Goal: Information Seeking & Learning: Learn about a topic

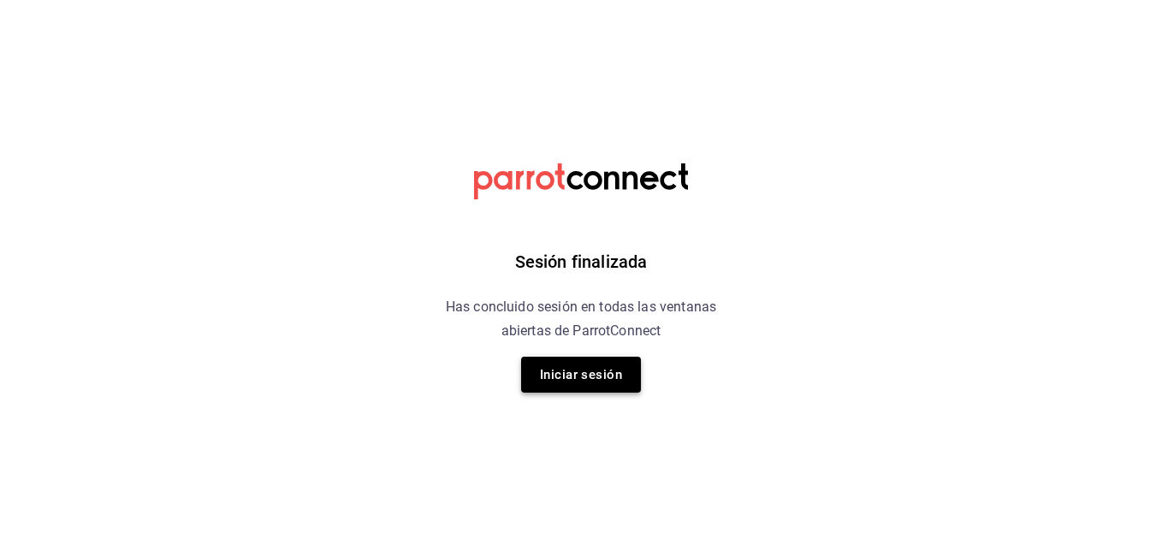
click at [586, 375] on button "Iniciar sesión" at bounding box center [581, 375] width 120 height 36
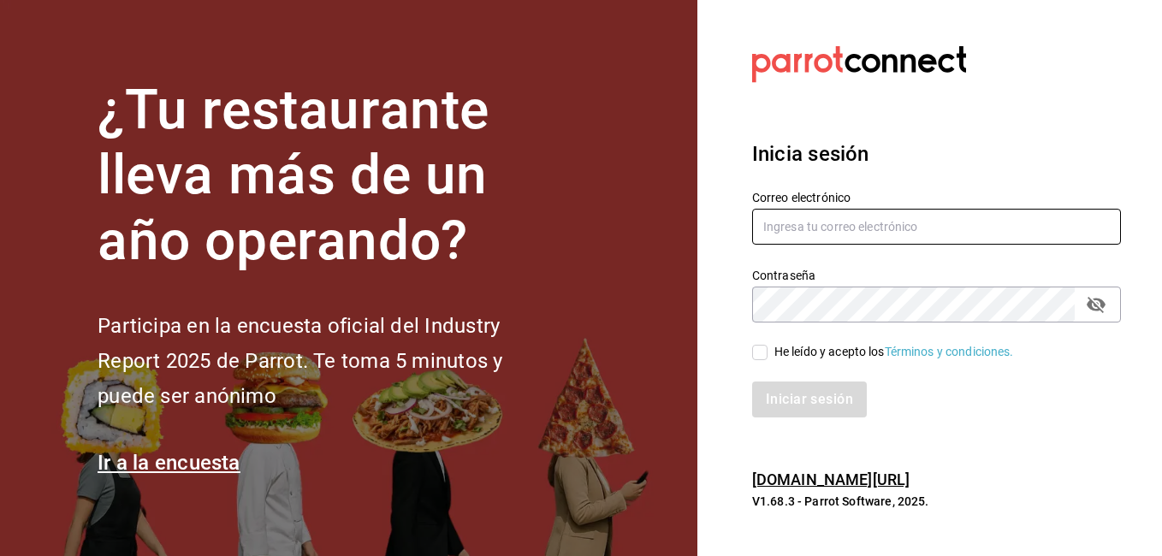
click at [812, 234] on input "text" at bounding box center [936, 227] width 369 height 36
type input "danieltafollatib@gmail.com"
click at [762, 352] on input "He leído y acepto los Términos y condiciones." at bounding box center [759, 352] width 15 height 15
checkbox input "true"
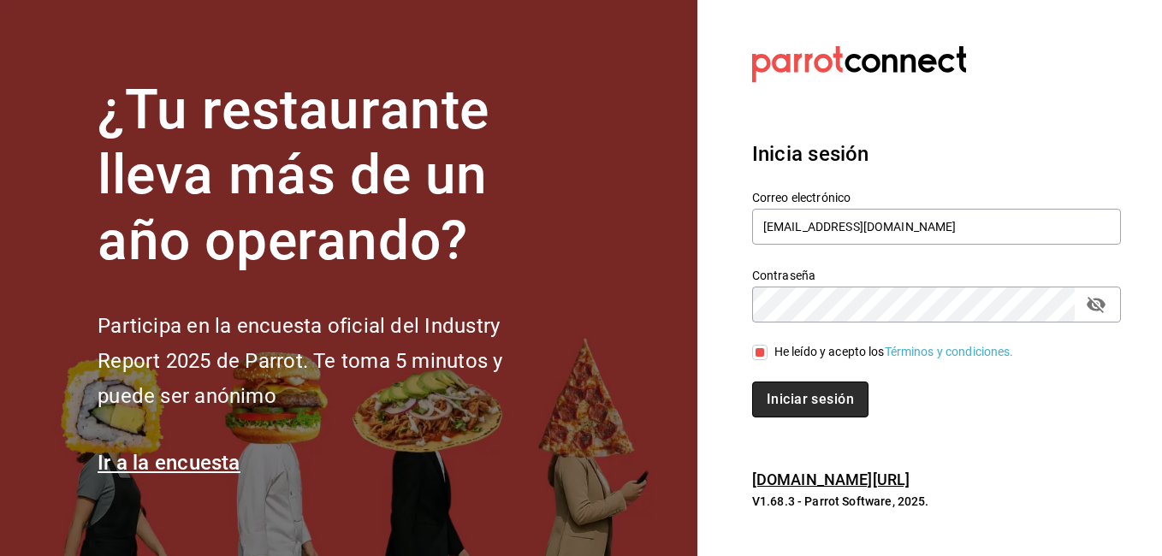
click at [792, 393] on button "Iniciar sesión" at bounding box center [810, 399] width 116 height 36
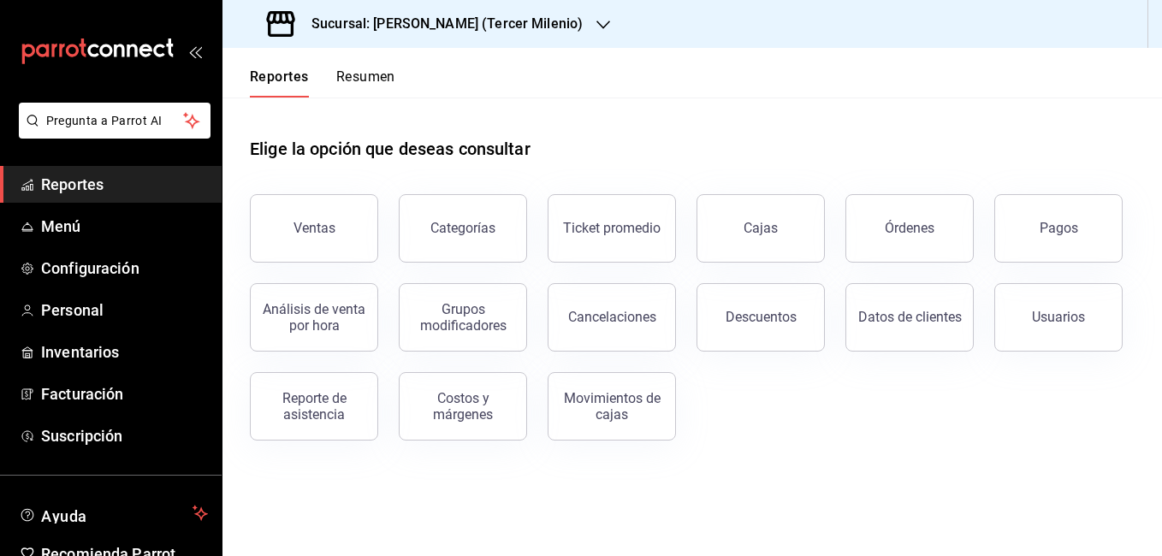
click at [447, 26] on h3 "Sucursal: [PERSON_NAME] (Tercer Milenio)" at bounding box center [440, 24] width 285 height 21
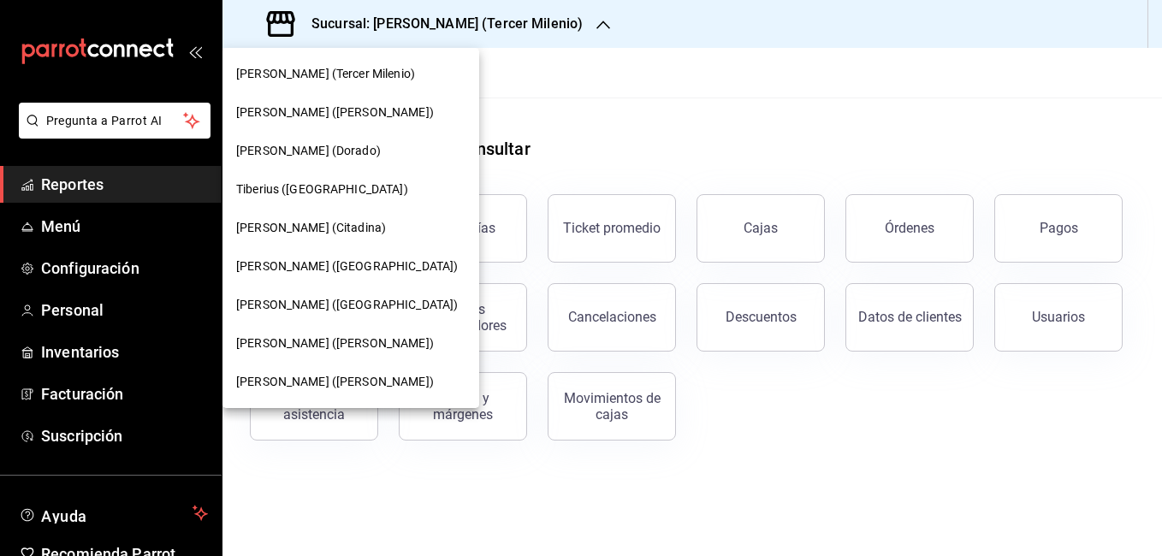
click at [324, 110] on span "[PERSON_NAME] ([PERSON_NAME])" at bounding box center [335, 112] width 198 height 18
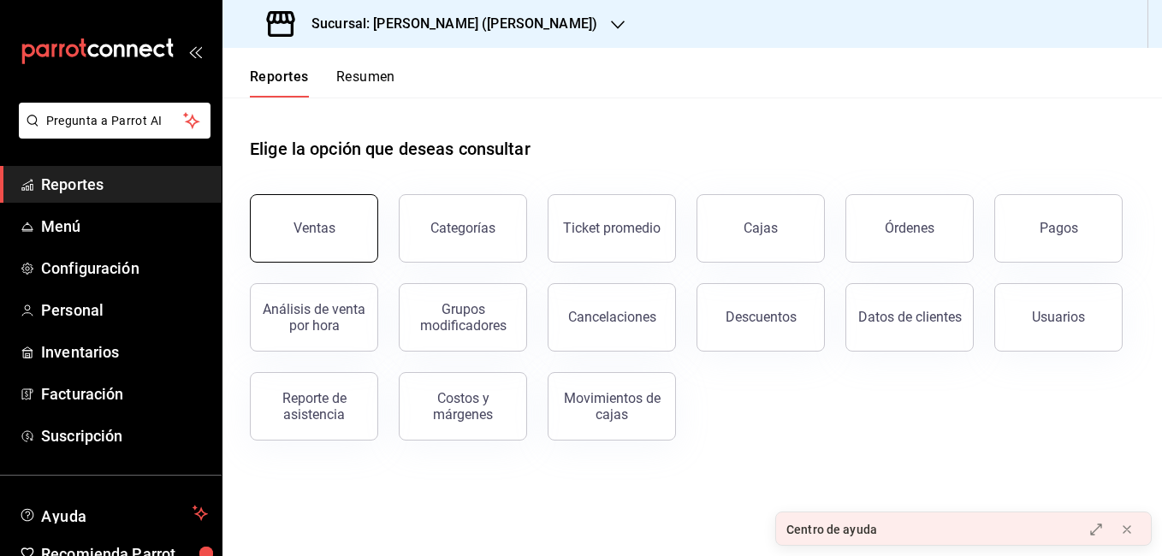
click at [328, 213] on button "Ventas" at bounding box center [314, 228] width 128 height 68
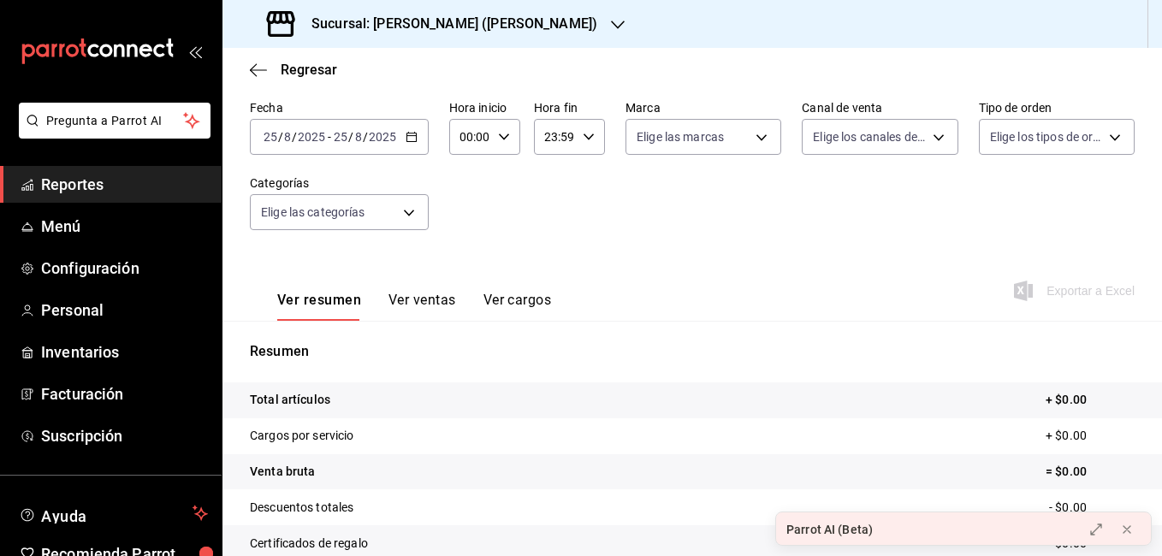
scroll to position [86, 0]
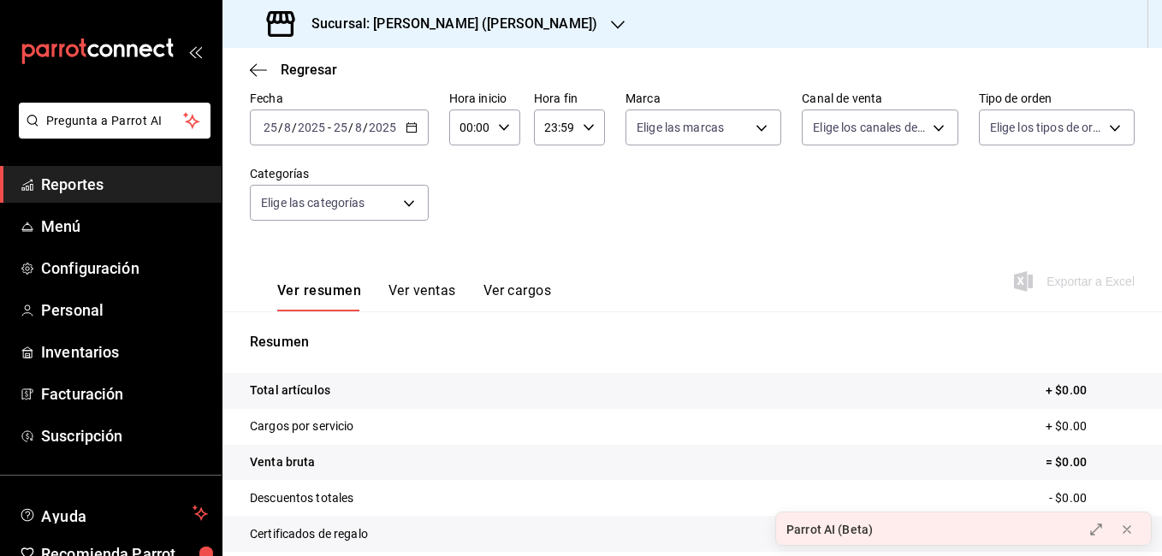
click at [402, 124] on div "[DATE] [DATE] - [DATE] [DATE]" at bounding box center [339, 127] width 179 height 36
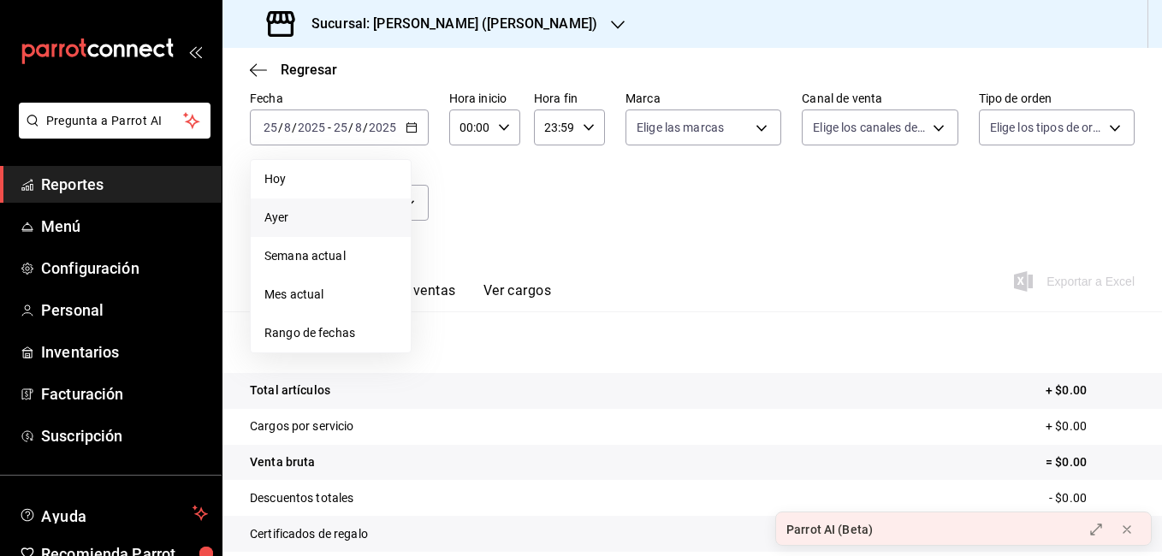
click at [370, 216] on span "Ayer" at bounding box center [330, 218] width 133 height 18
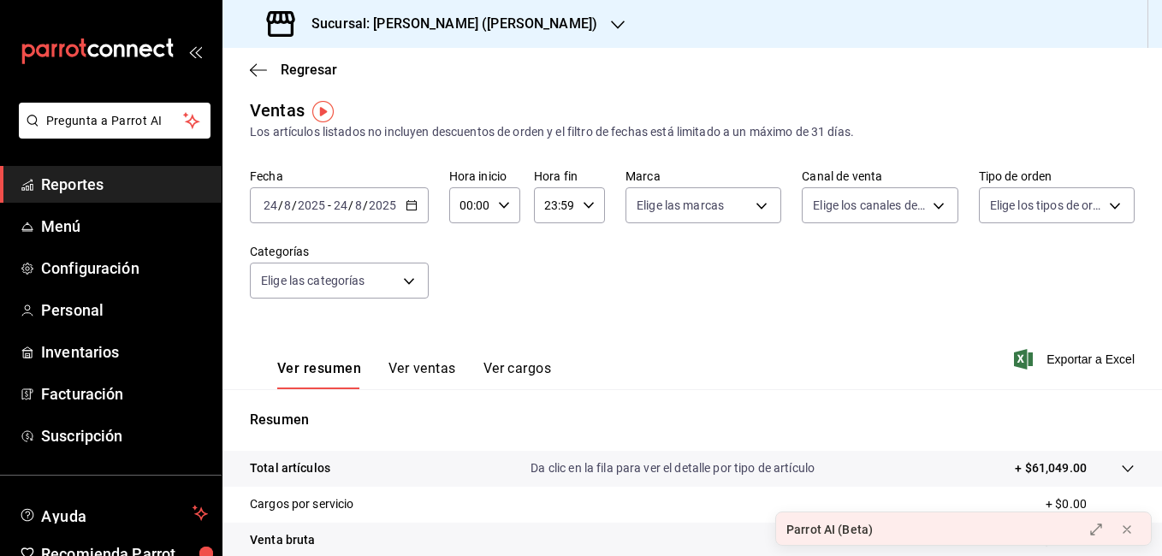
scroll to position [7, 0]
click at [406, 200] on icon "button" at bounding box center [411, 206] width 12 height 12
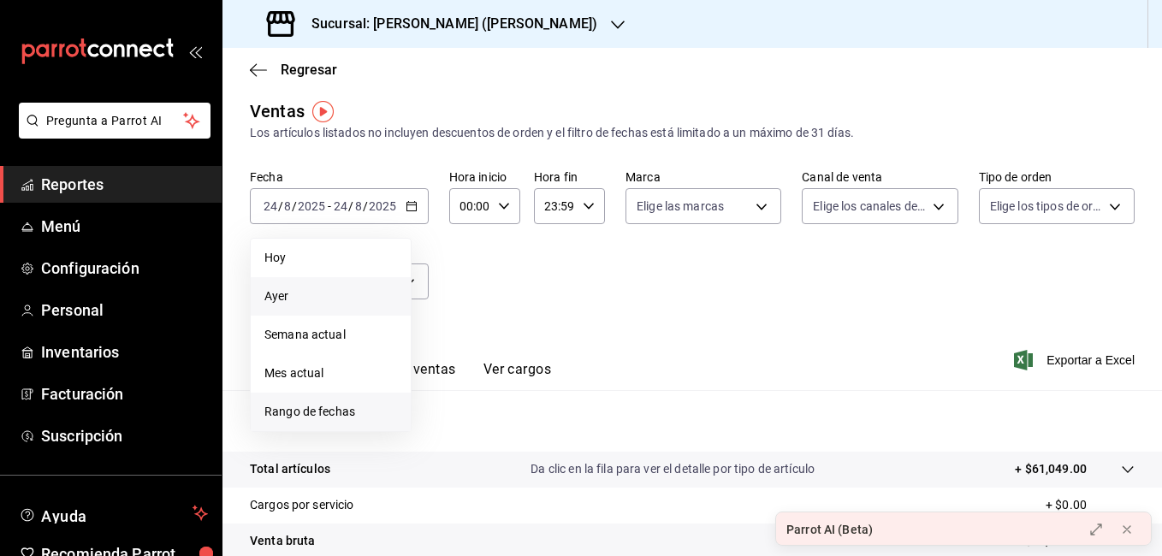
click at [323, 414] on span "Rango de fechas" at bounding box center [330, 412] width 133 height 18
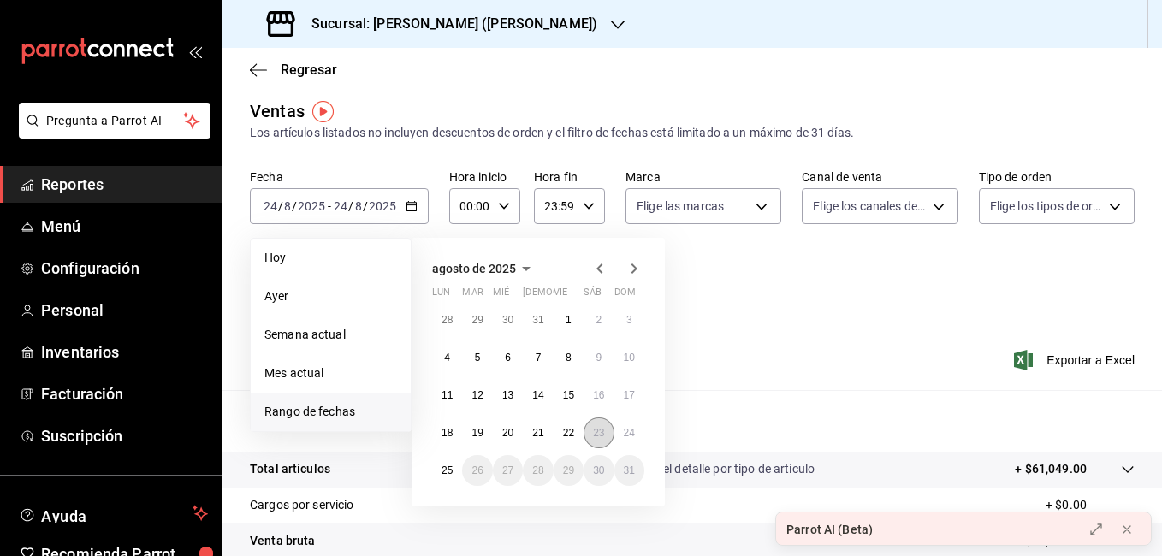
click at [606, 432] on button "23" at bounding box center [598, 432] width 30 height 31
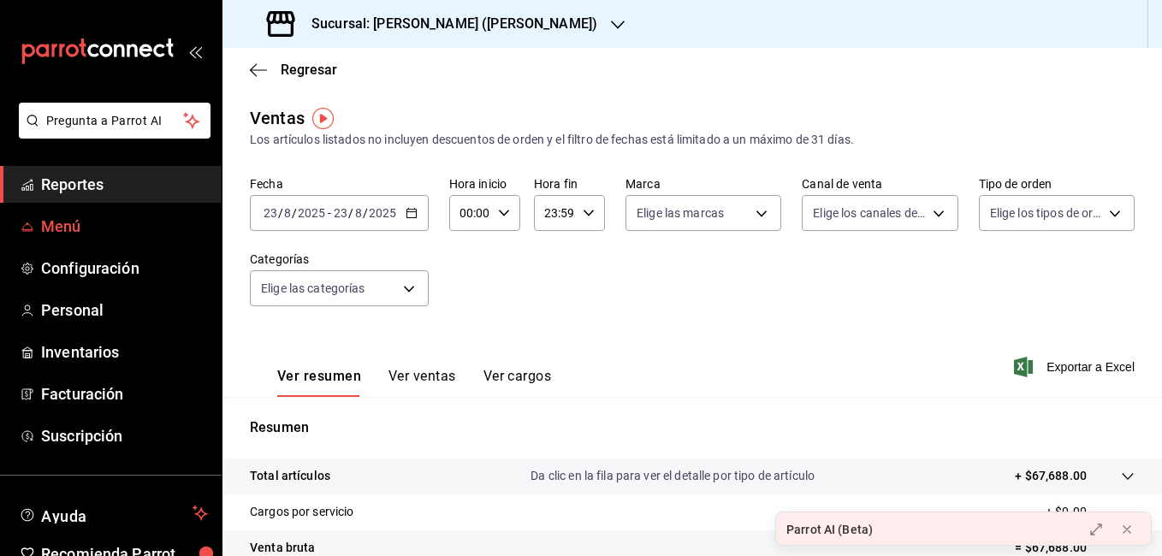
click at [101, 222] on span "Menú" at bounding box center [124, 226] width 167 height 23
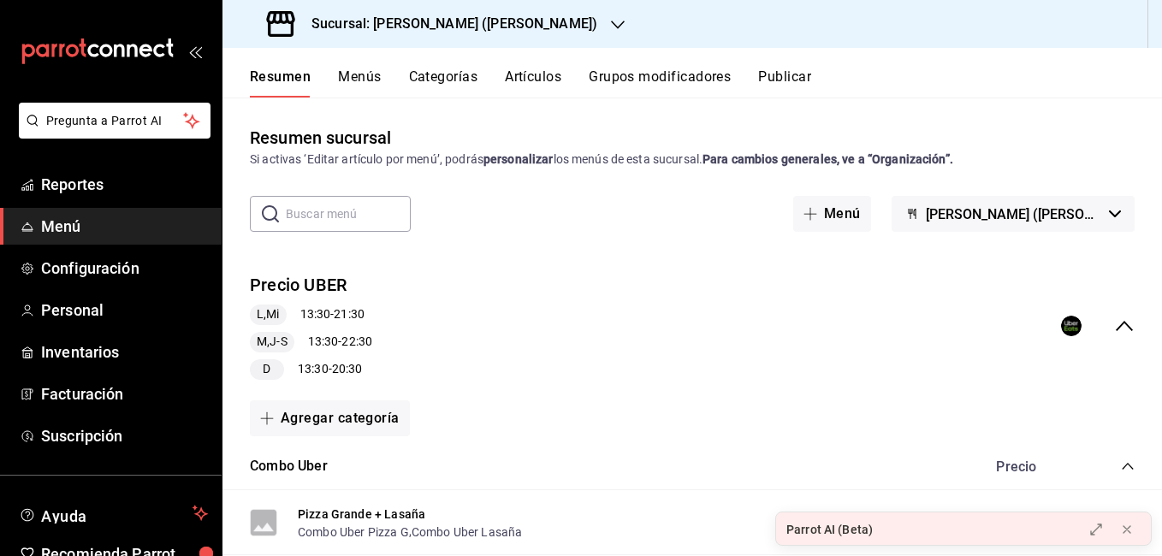
click at [517, 81] on button "Artículos" at bounding box center [533, 82] width 56 height 29
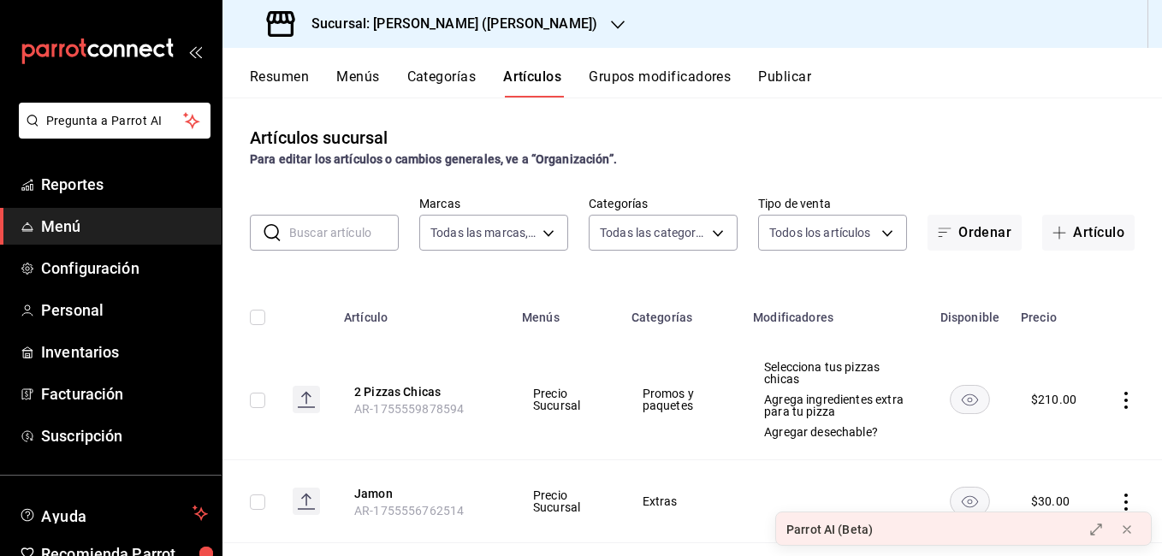
type input "4b3bb19d-090c-4f71-86c5-8347561cc8c0,2b616da3-f57d-4fb2-816d-2b7e27d5f42c"
type input "eae25648-be62-4c40-b4a5-532ce09bc4c2,d7af98ac-f8c5-4123-a3a5-3554f40128c5,b2a3e…"
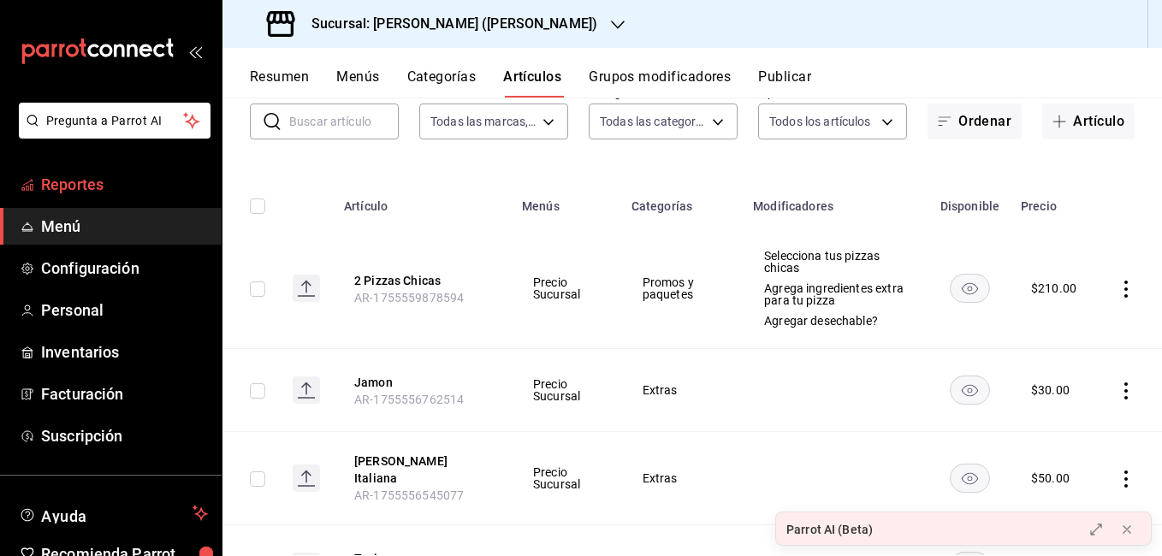
scroll to position [86, 0]
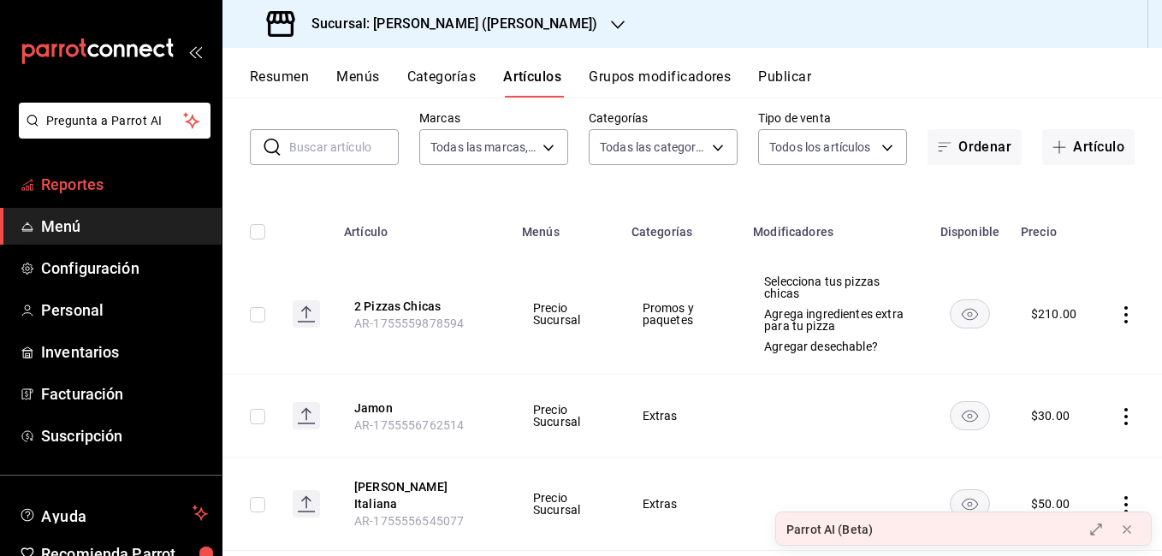
click at [94, 187] on span "Reportes" at bounding box center [124, 184] width 167 height 23
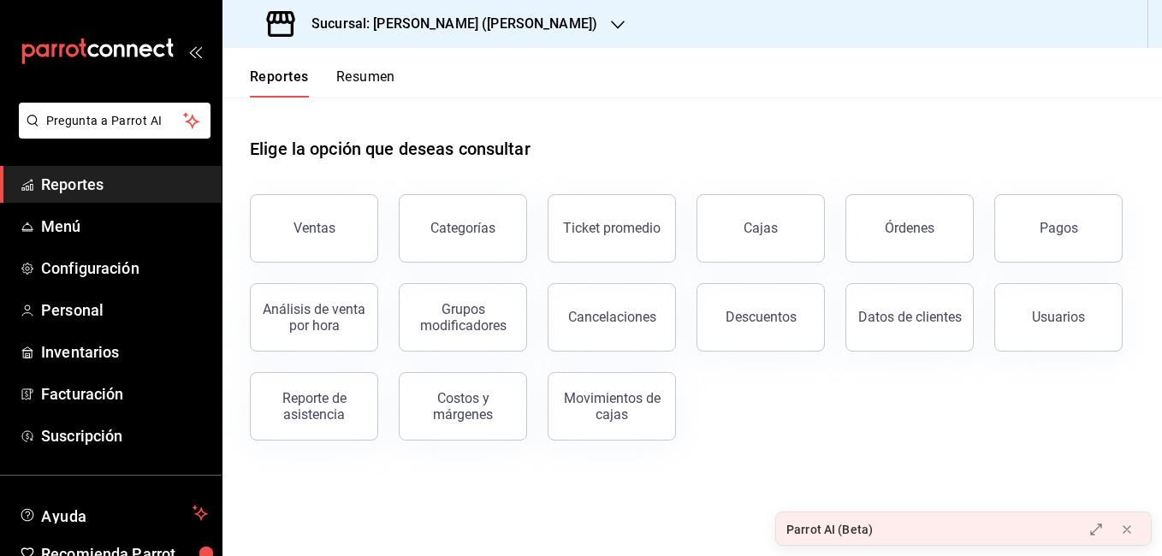
click at [494, 14] on div "Sucursal: [PERSON_NAME] ([PERSON_NAME])" at bounding box center [433, 24] width 395 height 48
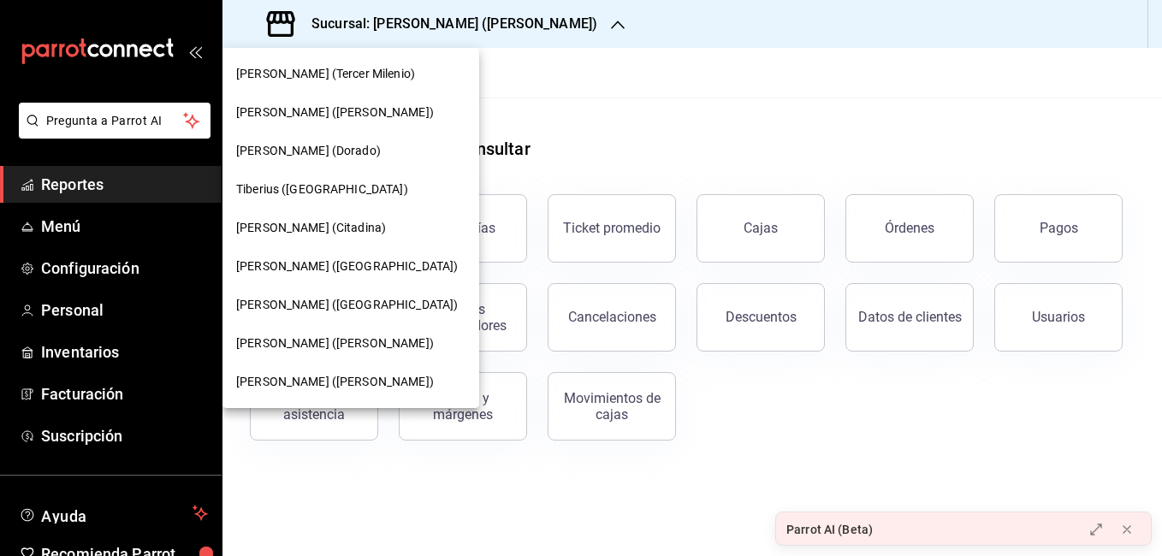
click at [537, 72] on div at bounding box center [581, 278] width 1162 height 556
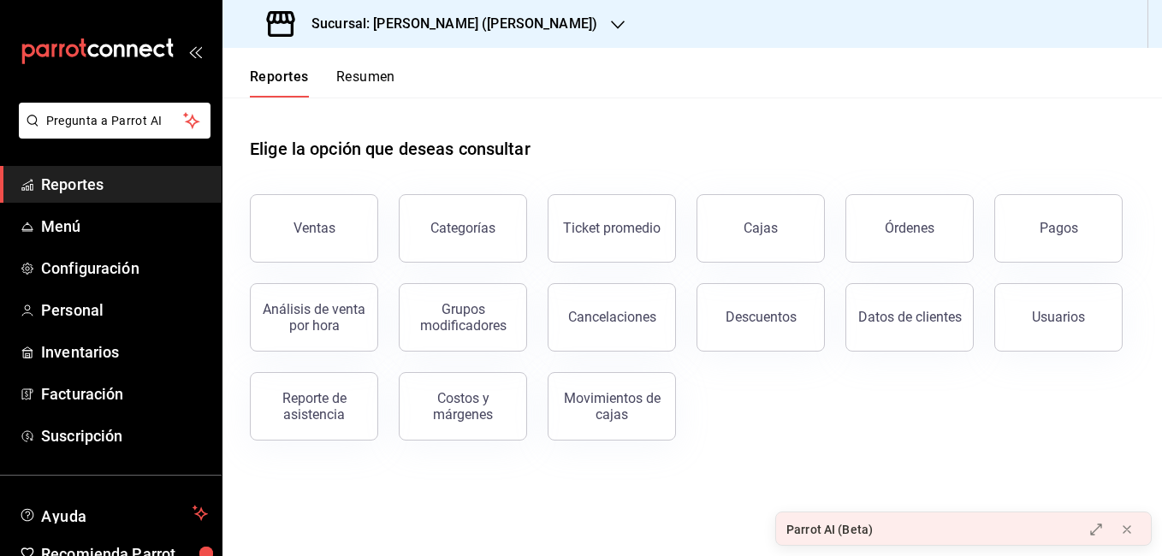
click at [463, 19] on h3 "Sucursal: [PERSON_NAME] ([PERSON_NAME])" at bounding box center [447, 24] width 299 height 21
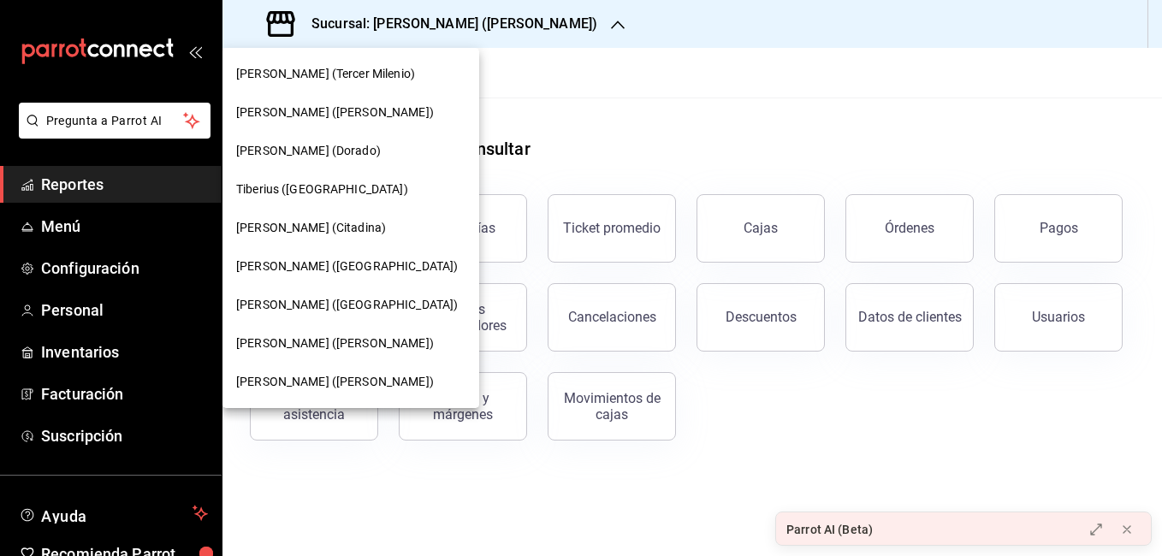
click at [67, 236] on div at bounding box center [581, 278] width 1162 height 556
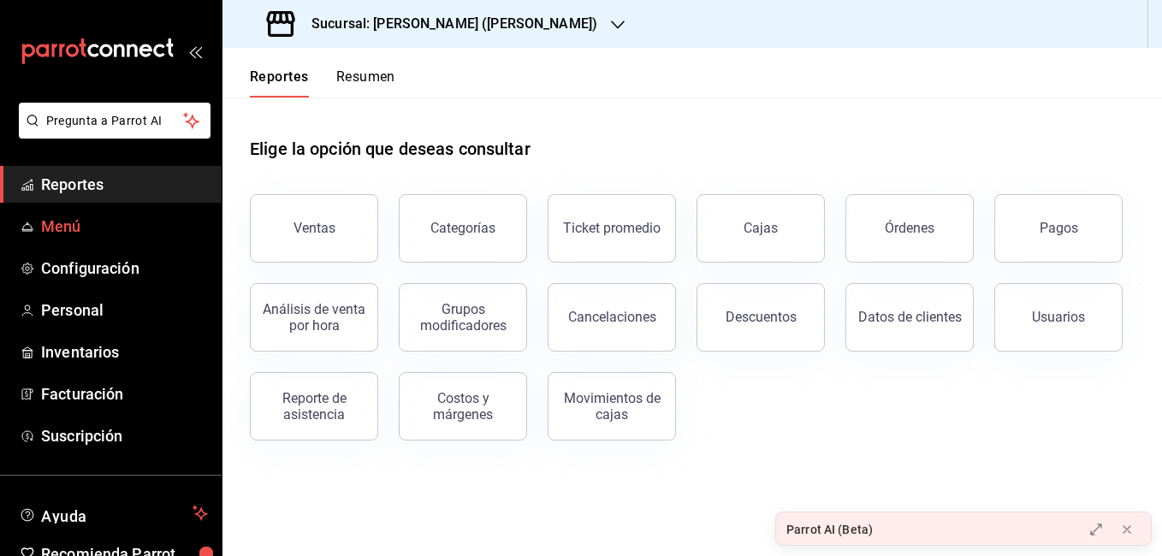
click at [63, 228] on span "Menú" at bounding box center [124, 226] width 167 height 23
